Goal: Task Accomplishment & Management: Manage account settings

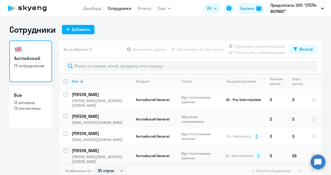
select select "30"
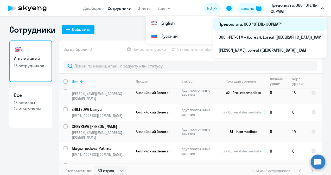
click at [297, 25] on li "Предоплата, ООО "ОТЕЛЬ-ФОРМАТ"" at bounding box center [269, 24] width 113 height 13
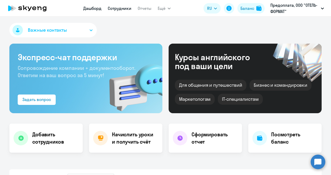
select select "30"
click at [115, 9] on link "Сотрудники" at bounding box center [120, 8] width 24 height 5
select select "30"
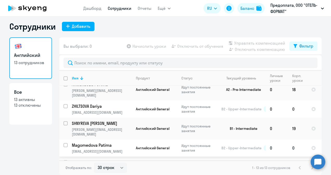
scroll to position [42, 0]
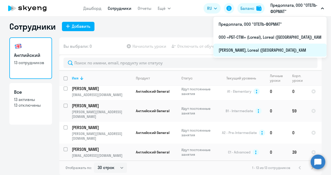
click at [281, 49] on li "[PERSON_NAME], Loreal ([GEOGRAPHIC_DATA])_KAM" at bounding box center [269, 50] width 113 height 13
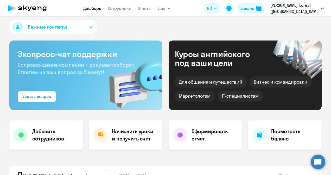
select select "30"
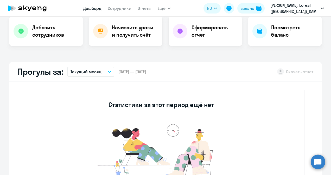
scroll to position [3, 0]
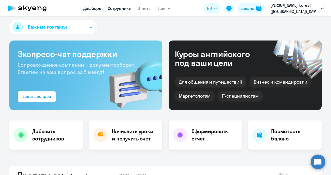
click at [121, 8] on link "Сотрудники" at bounding box center [120, 8] width 24 height 5
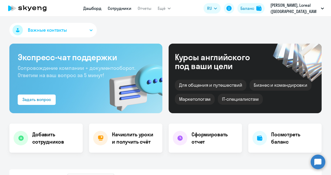
select select "30"
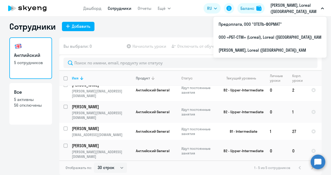
scroll to position [10, 0]
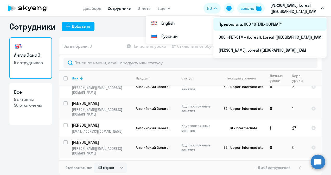
click at [275, 22] on li "Предоплата, ООО "ОТЕЛЬ-ФОРМАТ"" at bounding box center [269, 24] width 113 height 13
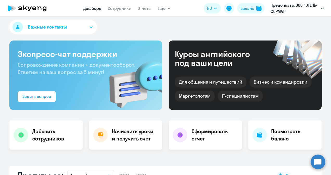
select select "30"
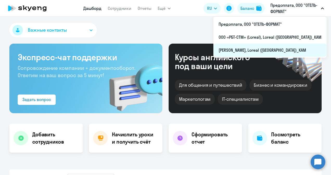
click at [283, 49] on li "[PERSON_NAME], Loreal ([GEOGRAPHIC_DATA])_KAM" at bounding box center [269, 50] width 113 height 13
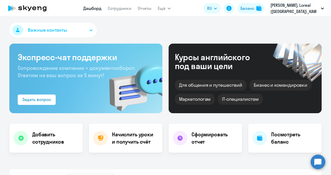
select select "30"
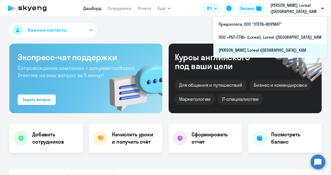
click at [270, 49] on li "[PERSON_NAME], Loreal ([GEOGRAPHIC_DATA])_KAM" at bounding box center [269, 50] width 113 height 13
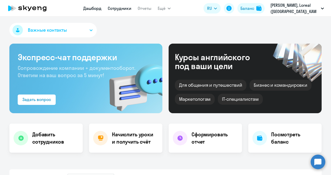
click at [116, 7] on link "Сотрудники" at bounding box center [120, 8] width 24 height 5
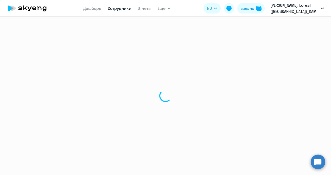
select select "30"
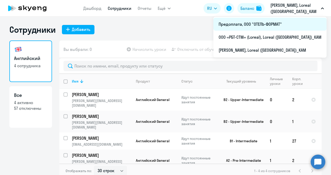
click at [267, 24] on li "Предоплата, ООО "ОТЕЛЬ-ФОРМАТ"" at bounding box center [269, 24] width 113 height 13
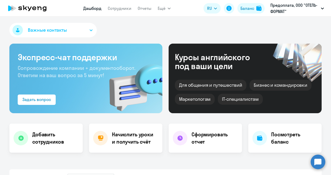
select select "30"
click at [121, 7] on link "Сотрудники" at bounding box center [120, 8] width 24 height 5
select select "30"
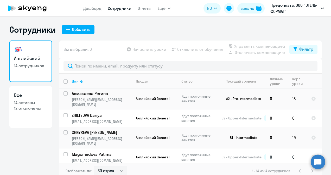
scroll to position [156, 0]
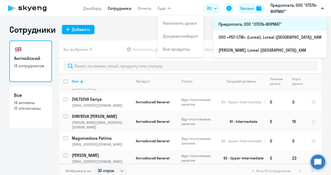
click at [286, 23] on li "Предоплата, ООО "ОТЕЛЬ-ФОРМАТ"" at bounding box center [269, 24] width 113 height 13
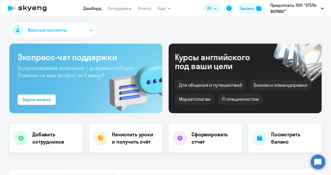
select select "30"
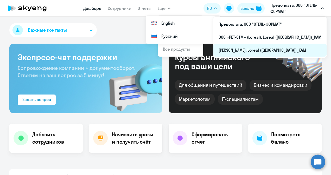
click at [253, 50] on li "[PERSON_NAME], Loreal ([GEOGRAPHIC_DATA])_KAM" at bounding box center [269, 50] width 113 height 13
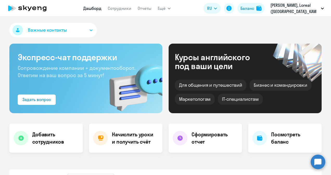
select select "30"
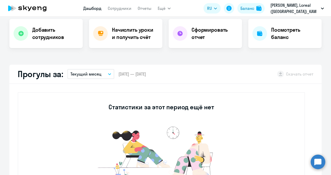
scroll to position [104, 0]
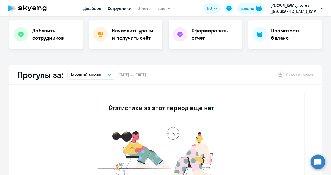
click at [115, 9] on link "Сотрудники" at bounding box center [120, 8] width 24 height 5
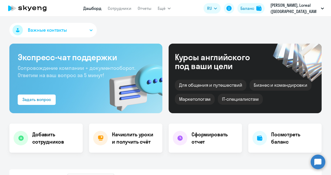
select select "30"
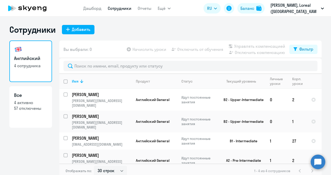
click at [196, 22] on div "Сотрудники Добавить Английский 4 сотрудника Все 4 активно 57 отключены Вы выбра…" at bounding box center [165, 96] width 331 height 159
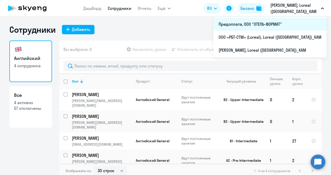
click at [279, 22] on li "Предоплата, ООО "ОТЕЛЬ-ФОРМАТ"" at bounding box center [269, 24] width 113 height 13
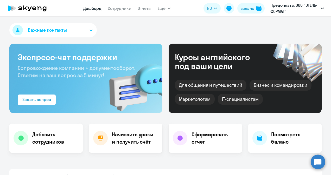
select select "30"
click at [123, 10] on link "Сотрудники" at bounding box center [120, 8] width 24 height 5
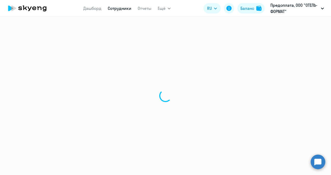
select select "30"
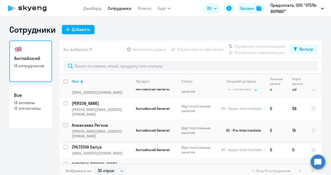
scroll to position [156, 0]
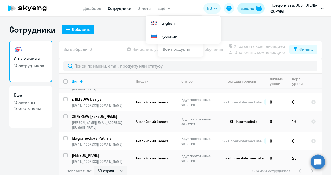
click at [244, 7] on div "Баланс" at bounding box center [247, 8] width 14 height 6
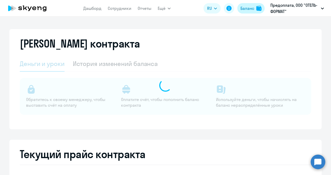
select select "english_adult_not_native_speaker"
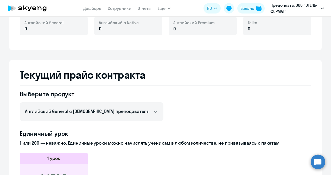
scroll to position [26, 0]
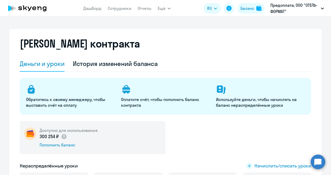
select select "30"
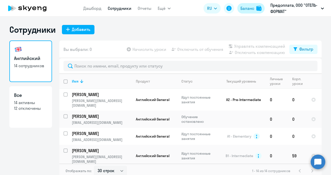
click at [249, 8] on div "Баланс" at bounding box center [247, 8] width 14 height 6
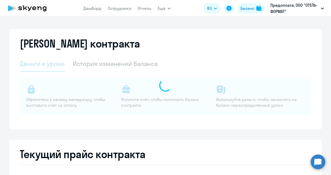
select select "english_adult_not_native_speaker"
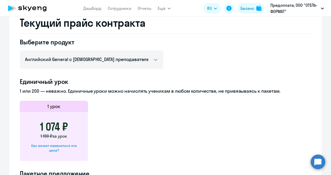
scroll to position [78, 0]
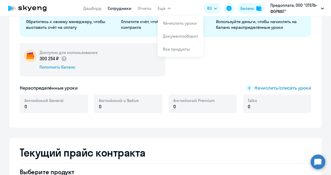
click at [121, 6] on link "Сотрудники" at bounding box center [120, 8] width 24 height 5
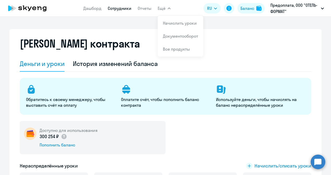
select select "30"
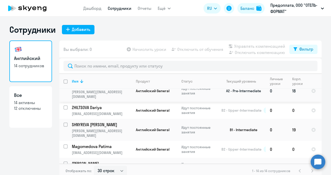
scroll to position [156, 0]
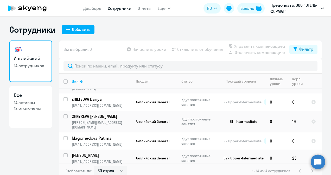
click at [63, 171] on input "select row 10476993" at bounding box center [68, 176] width 10 height 10
checkbox input "true"
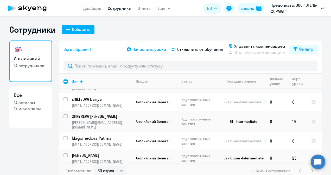
click at [146, 47] on span "Начислить уроки" at bounding box center [149, 49] width 34 height 6
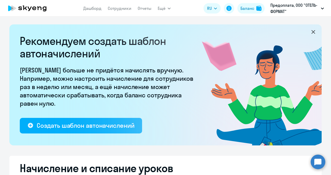
select select "10"
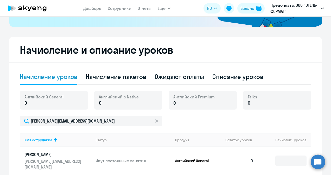
scroll to position [68, 0]
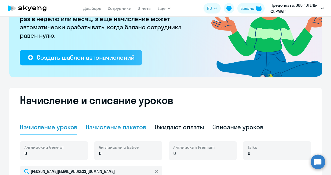
click at [110, 125] on div "Начисление пакетов" at bounding box center [116, 127] width 60 height 8
select select "10"
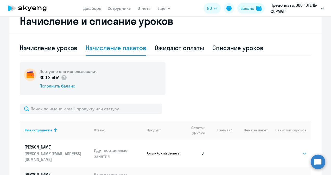
scroll to position [198, 0]
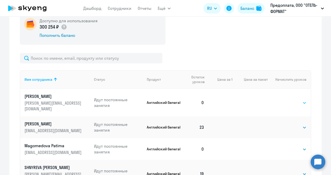
click at [292, 100] on select "Выбрать 4 8 16 32 64 96 128" at bounding box center [295, 103] width 21 height 6
select select "64"
click at [285, 100] on select "Выбрать 4 8 16 32 64 96 128" at bounding box center [295, 103] width 21 height 6
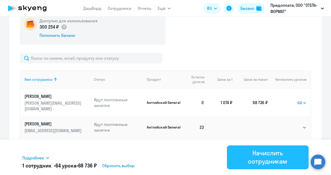
click at [269, 156] on div "Начислить сотрудникам" at bounding box center [267, 157] width 67 height 17
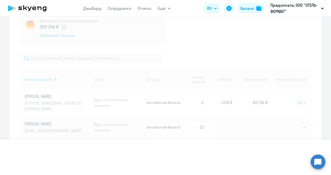
select select
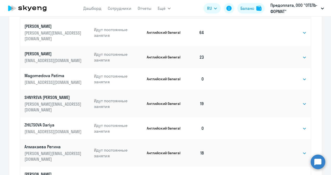
scroll to position [250, 0]
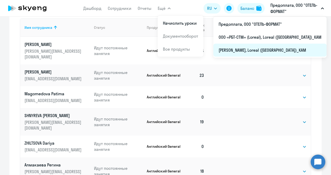
click at [266, 49] on li "[PERSON_NAME], Loreal ([GEOGRAPHIC_DATA])_KAM" at bounding box center [269, 50] width 113 height 13
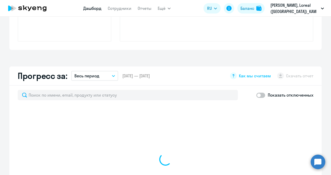
scroll to position [297, 0]
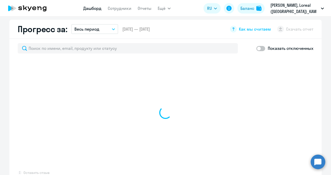
select select "30"
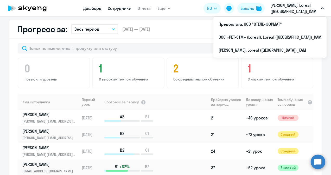
click at [118, 8] on link "Сотрудники" at bounding box center [120, 8] width 24 height 5
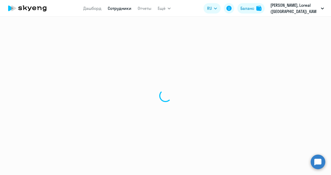
select select "30"
